Goal: Find specific page/section: Find specific page/section

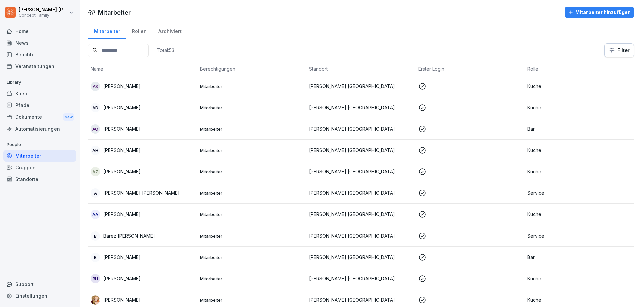
click at [25, 54] on div "Berichte" at bounding box center [39, 55] width 73 height 12
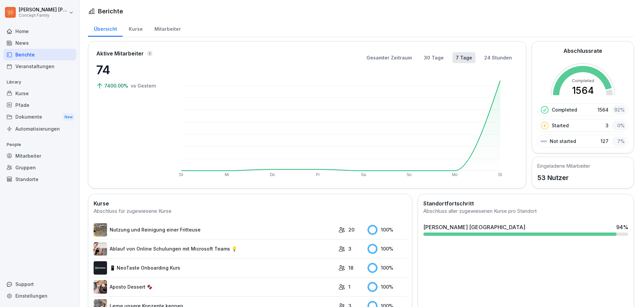
click at [167, 31] on div "Mitarbeiter" at bounding box center [167, 28] width 38 height 17
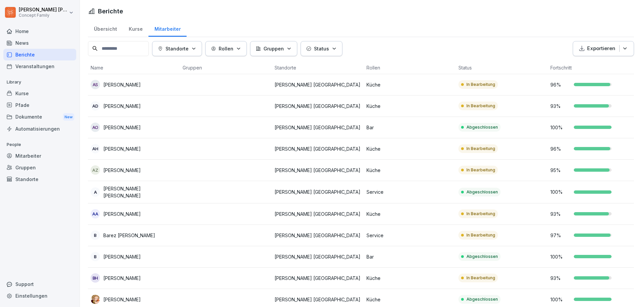
click at [137, 32] on div "Kurse" at bounding box center [136, 28] width 26 height 17
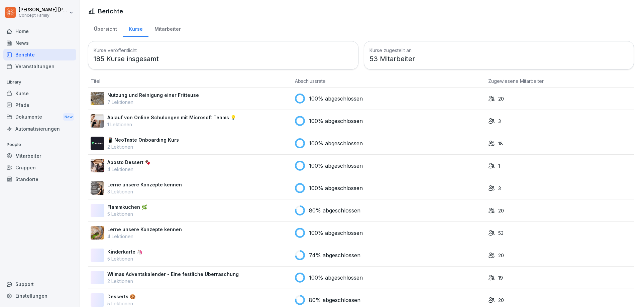
click at [111, 29] on div "Übersicht" at bounding box center [105, 28] width 35 height 17
